Goal: Check status: Check status

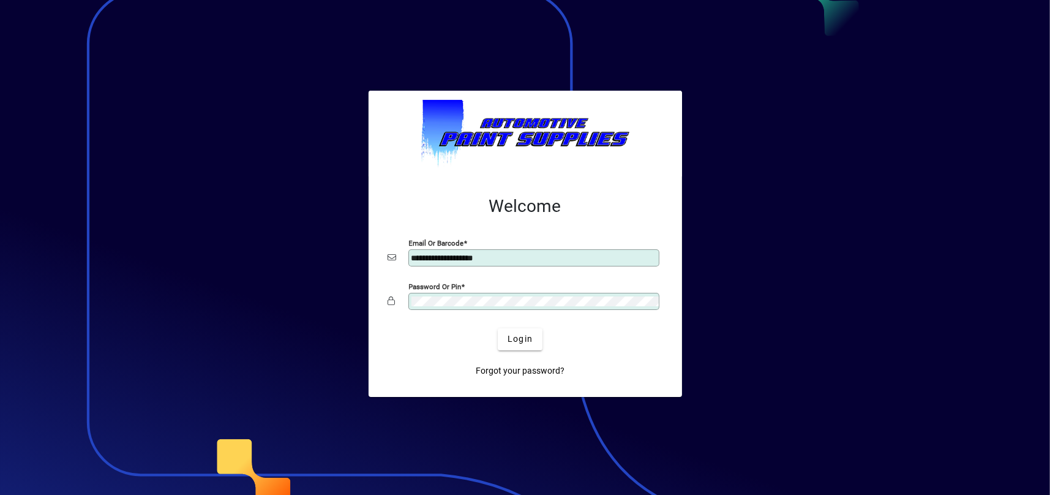
click at [820, 118] on div at bounding box center [525, 247] width 1050 height 495
click at [506, 335] on span "submit" at bounding box center [520, 338] width 45 height 29
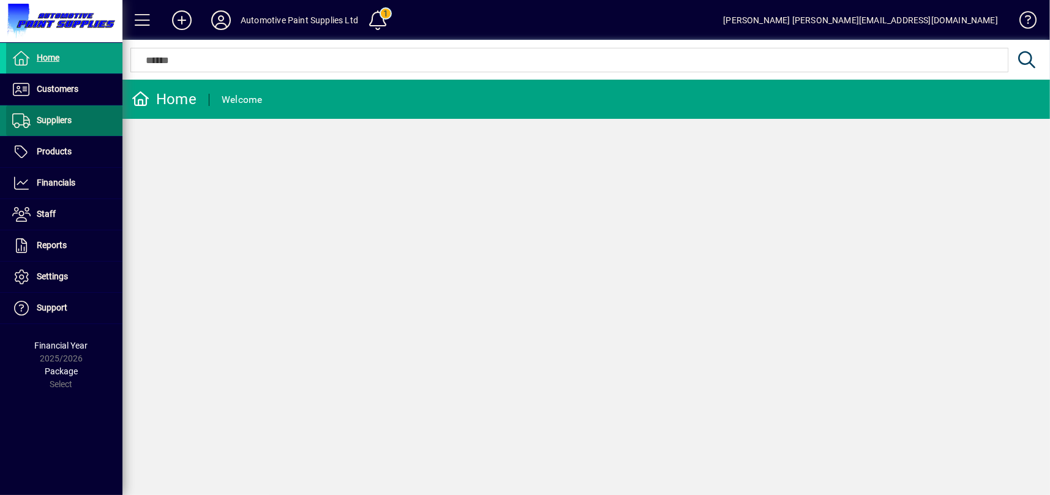
click at [96, 121] on span at bounding box center [64, 120] width 116 height 29
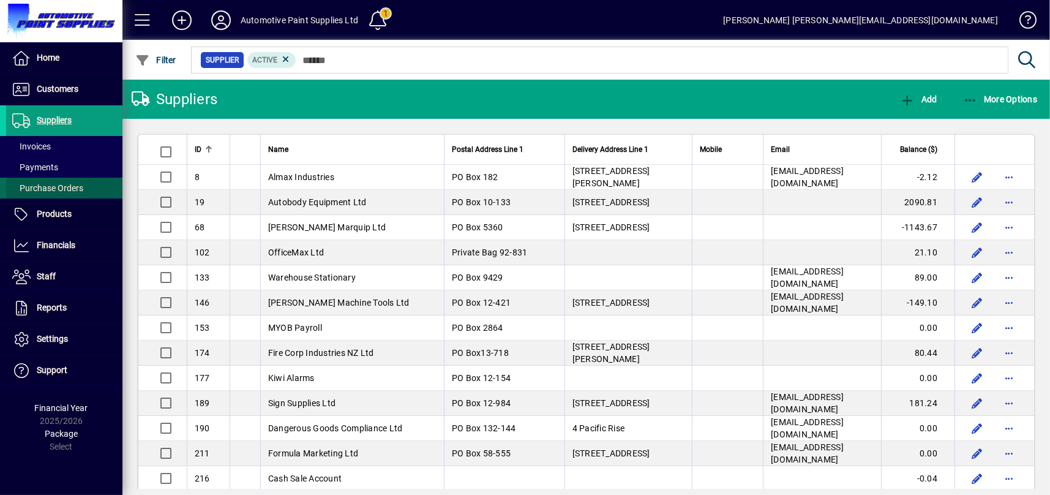
click at [81, 186] on span "Purchase Orders" at bounding box center [47, 188] width 71 height 10
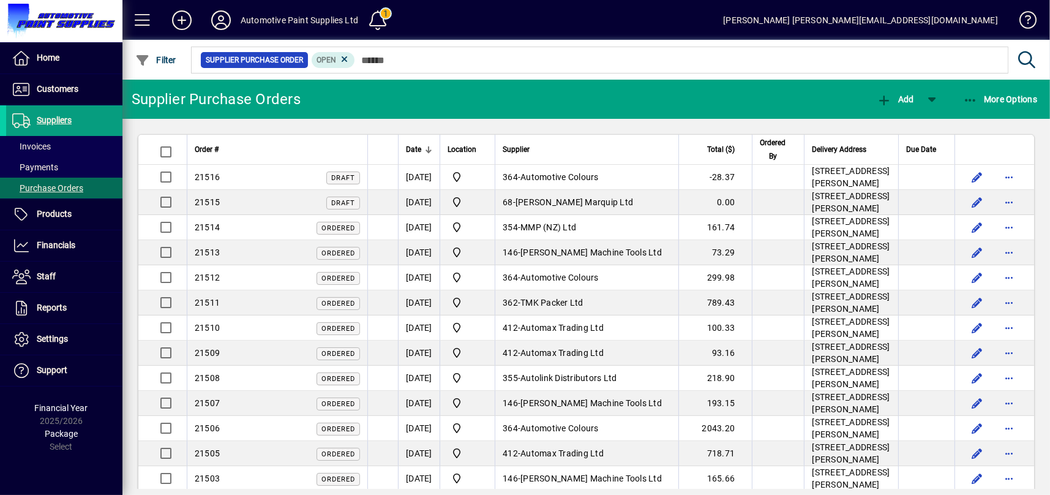
click at [579, 182] on span "Automotive Colours" at bounding box center [559, 177] width 78 height 10
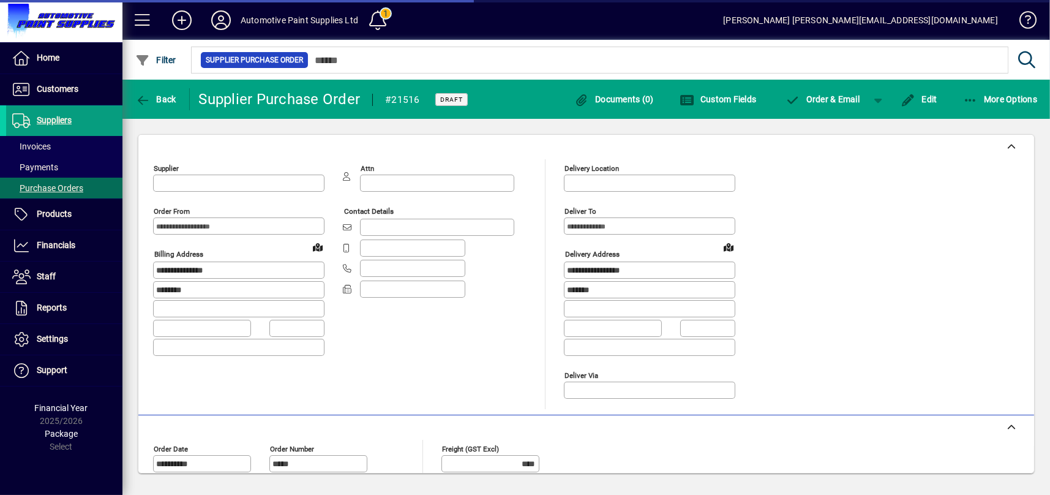
type input "**********"
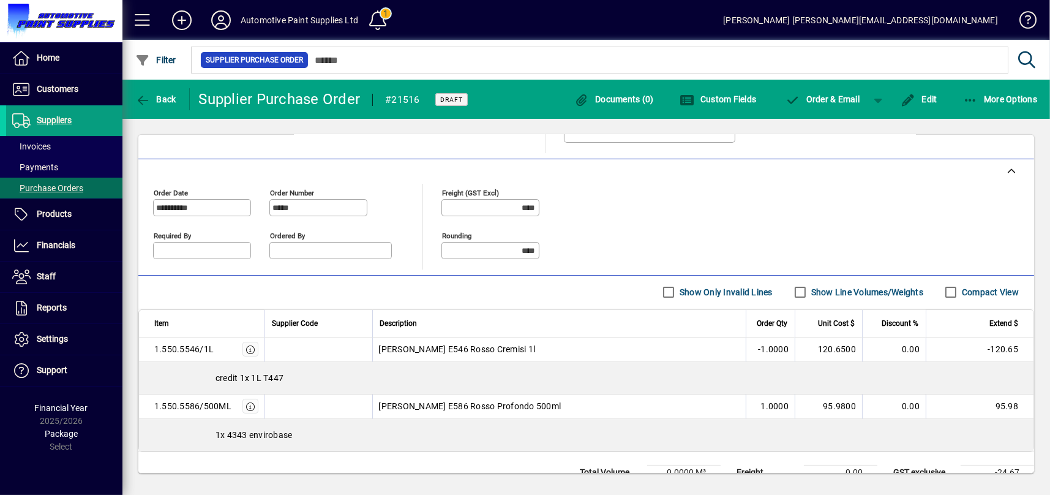
scroll to position [299, 0]
